Goal: Task Accomplishment & Management: Use online tool/utility

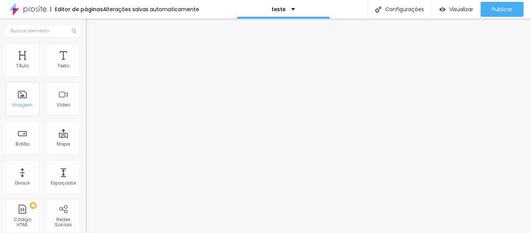
click at [21, 103] on div "Imagem" at bounding box center [23, 99] width 34 height 34
click at [24, 102] on div "Imagem" at bounding box center [23, 99] width 34 height 34
click at [20, 97] on div "Imagem" at bounding box center [23, 99] width 34 height 34
click at [91, 25] on img "button" at bounding box center [94, 27] width 6 height 6
